Goal: Navigation & Orientation: Find specific page/section

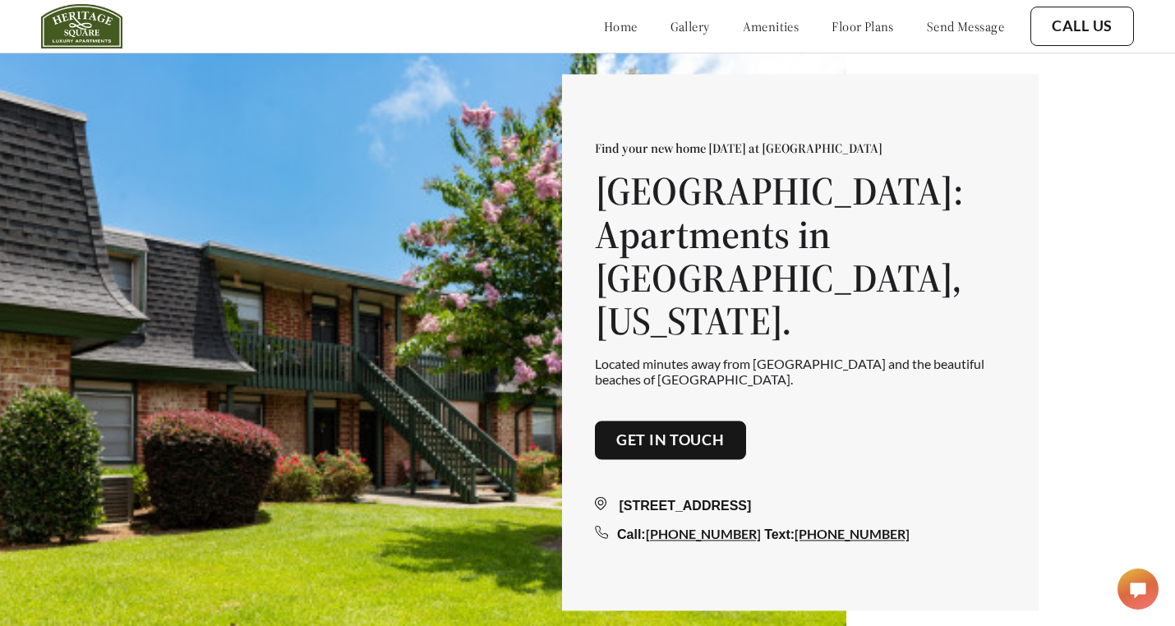
click at [670, 19] on link "gallery" at bounding box center [689, 26] width 39 height 16
click at [743, 32] on link "amenities" at bounding box center [771, 26] width 57 height 16
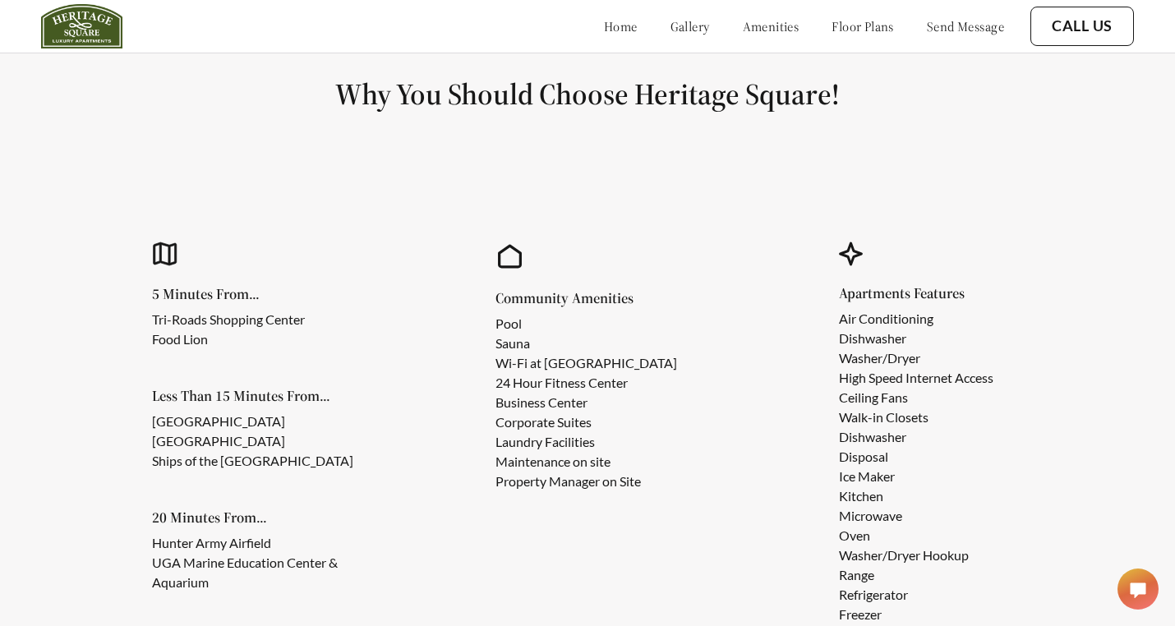
click at [831, 23] on link "floor plans" at bounding box center [862, 26] width 62 height 16
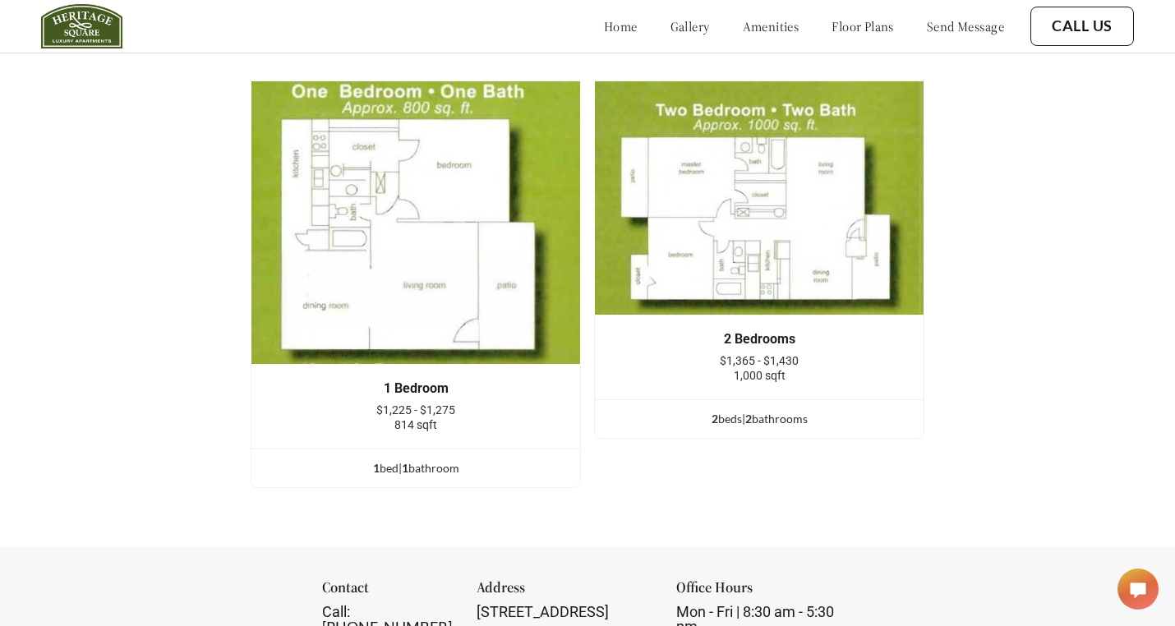
scroll to position [2155, 0]
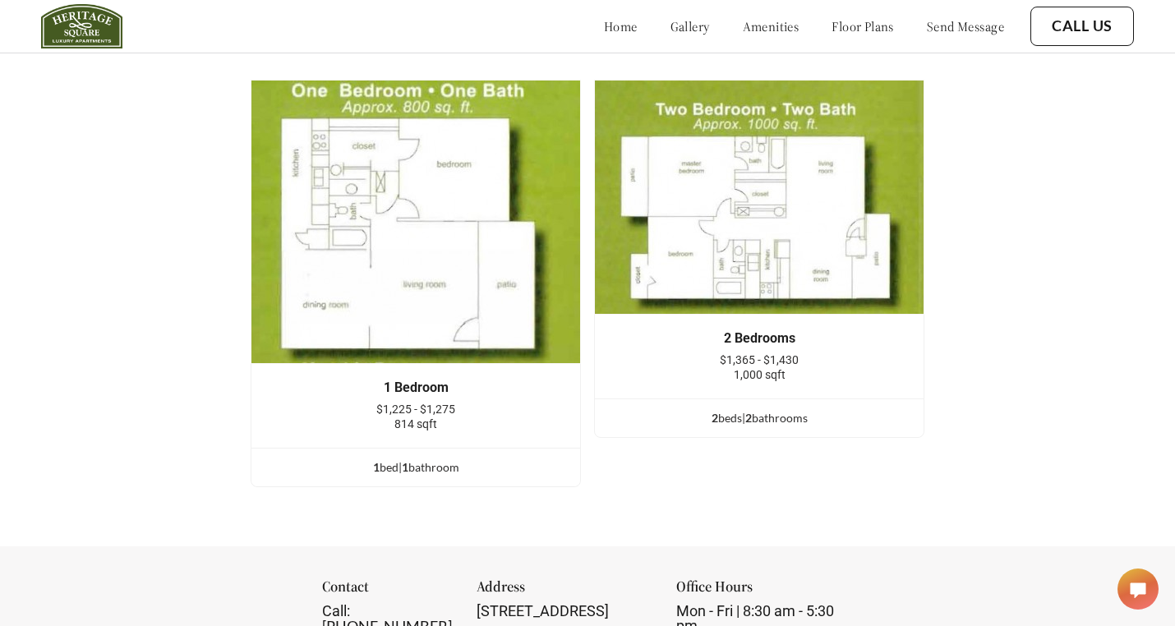
click at [707, 247] on img at bounding box center [759, 197] width 330 height 235
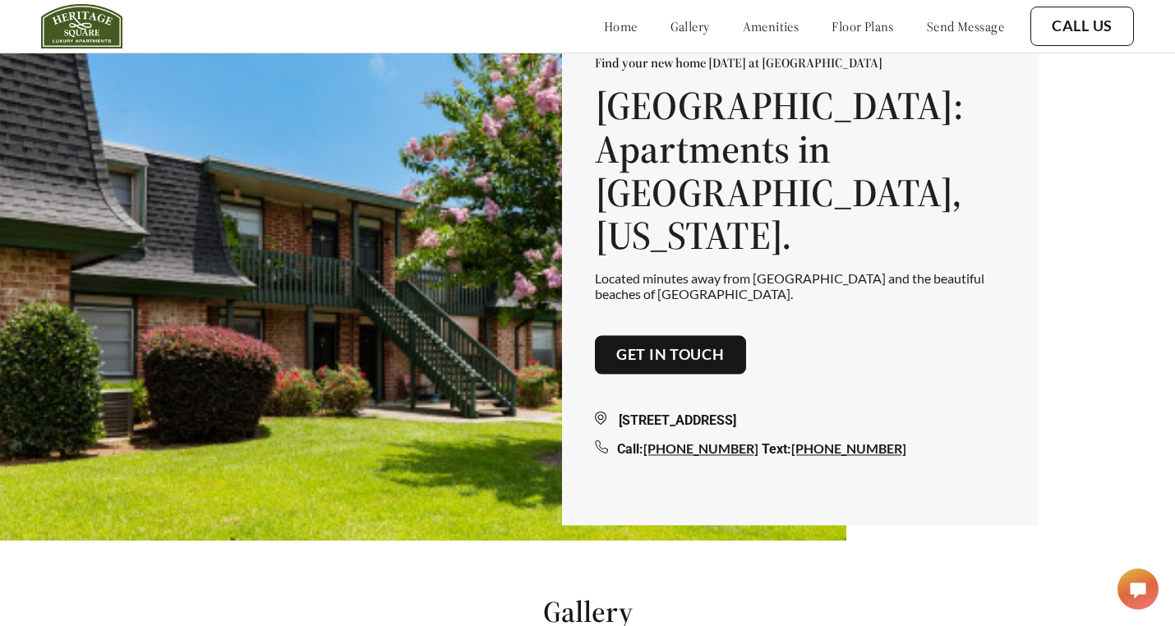
scroll to position [0, 0]
